Goal: Information Seeking & Learning: Learn about a topic

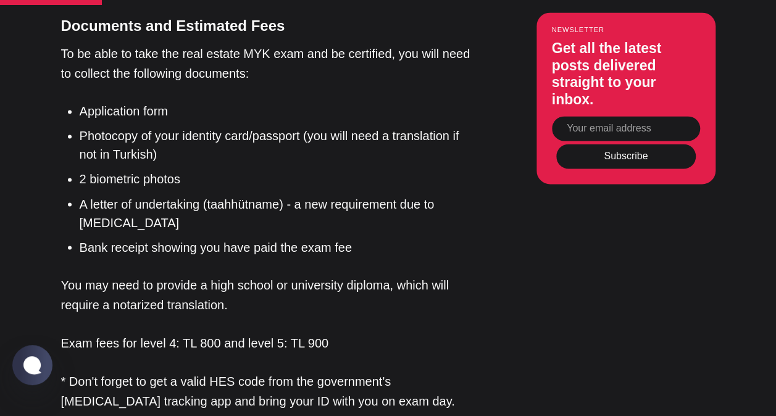
scroll to position [988, 0]
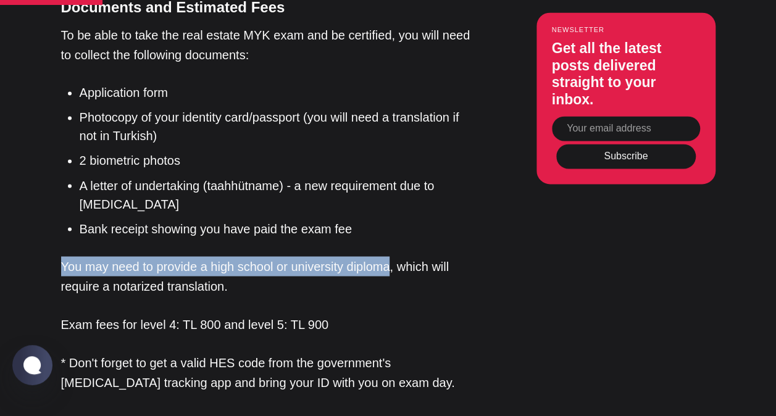
drag, startPoint x: 393, startPoint y: 220, endPoint x: 59, endPoint y: 201, distance: 334.5
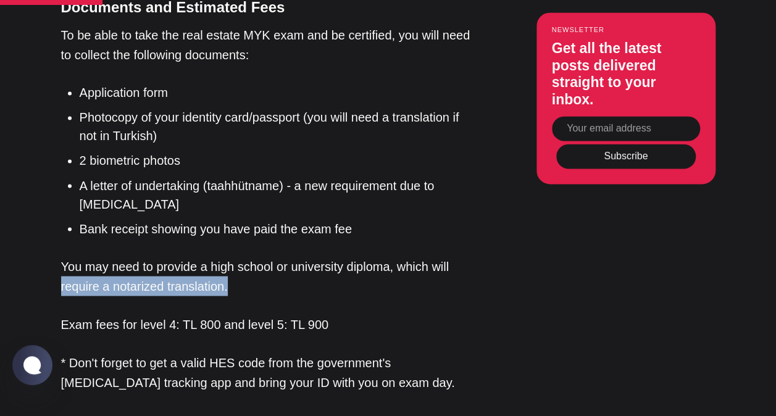
drag, startPoint x: 59, startPoint y: 201, endPoint x: 241, endPoint y: 246, distance: 187.7
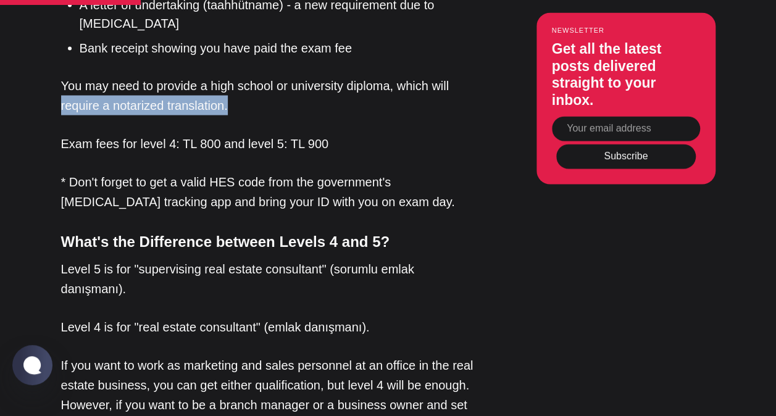
scroll to position [1173, 0]
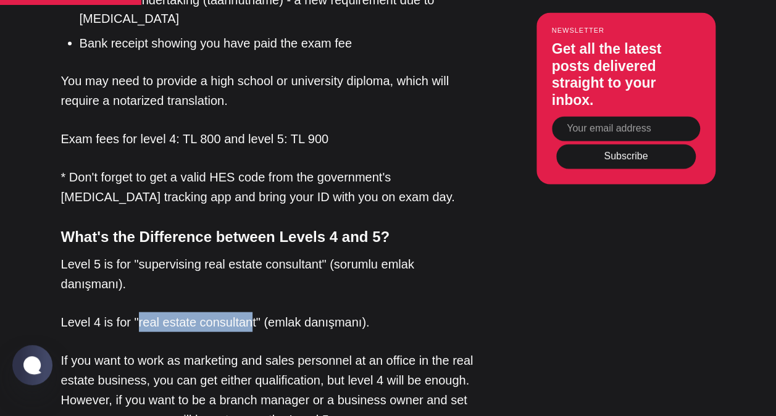
drag, startPoint x: 138, startPoint y: 276, endPoint x: 251, endPoint y: 277, distance: 113.0
click at [251, 312] on p "Level 4 is for "real estate consultant" (emlak danışmanı)." at bounding box center [268, 322] width 414 height 20
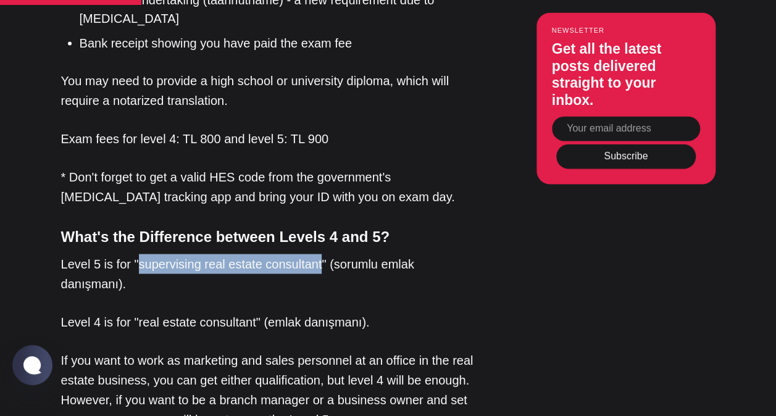
drag, startPoint x: 138, startPoint y: 217, endPoint x: 318, endPoint y: 223, distance: 179.7
click at [318, 254] on p "Level 5 is for "supervising real estate consultant" (sorumlu emlak danışmanı)." at bounding box center [268, 274] width 414 height 40
copy p "supervising real estate consultant"
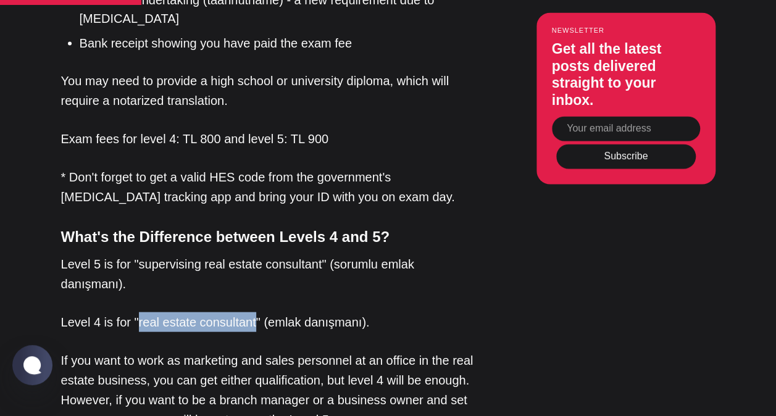
drag, startPoint x: 138, startPoint y: 279, endPoint x: 252, endPoint y: 283, distance: 114.3
click at [252, 312] on p "Level 4 is for "real estate consultant" (emlak danışmanı)." at bounding box center [268, 322] width 414 height 20
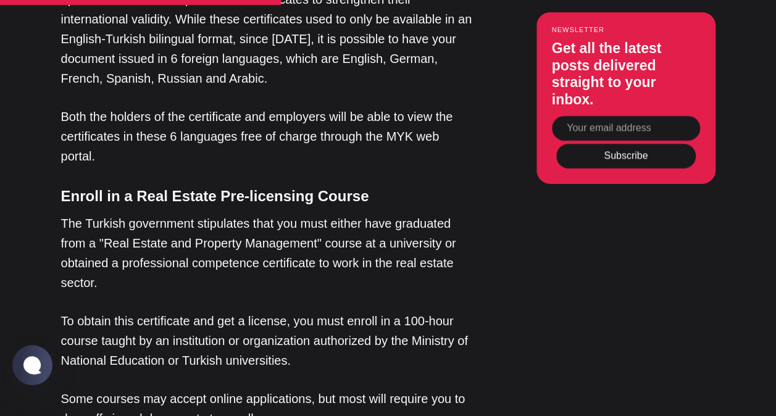
scroll to position [1543, 0]
